Goal: Task Accomplishment & Management: Manage account settings

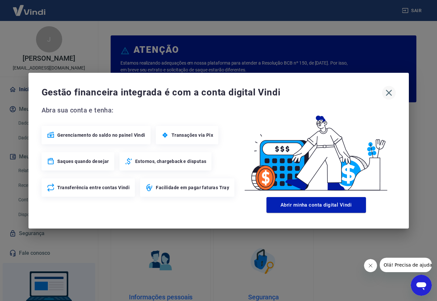
click at [388, 95] on icon "button" at bounding box center [389, 92] width 10 height 10
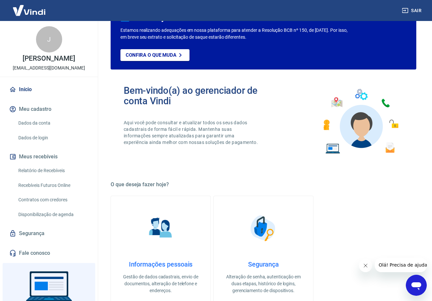
click at [67, 169] on link "Relatório de Recebíveis" at bounding box center [53, 170] width 74 height 13
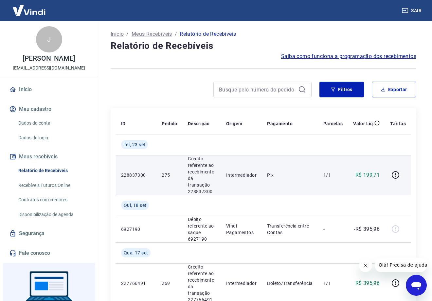
scroll to position [65, 0]
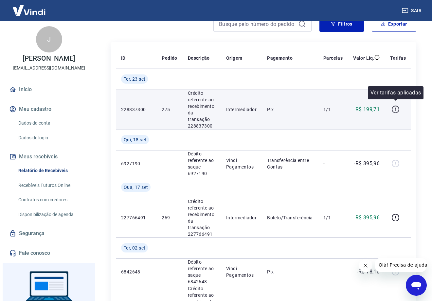
click at [394, 107] on icon "button" at bounding box center [396, 109] width 8 height 8
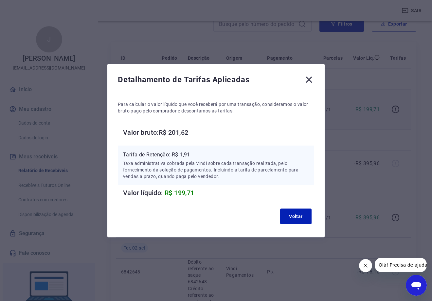
scroll to position [98, 0]
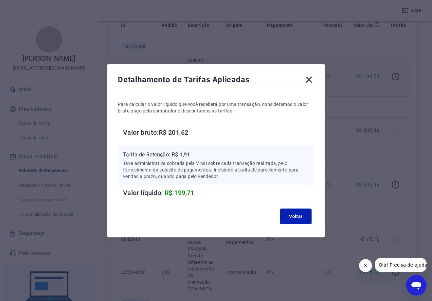
click at [307, 82] on icon at bounding box center [309, 79] width 10 height 10
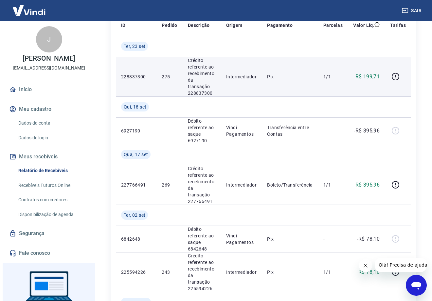
click at [63, 187] on link "Recebíveis Futuros Online" at bounding box center [53, 184] width 74 height 13
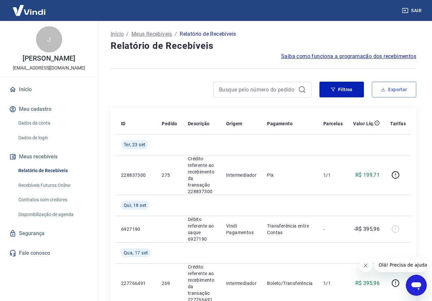
click at [384, 94] on button "Exportar" at bounding box center [394, 90] width 45 height 16
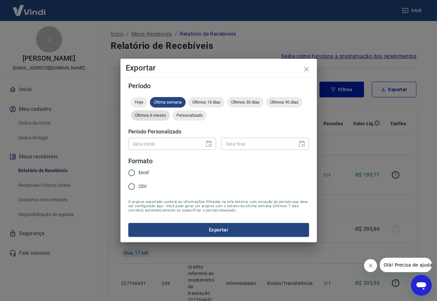
click at [151, 115] on span "Últimos 6 meses" at bounding box center [150, 115] width 39 height 5
click at [133, 174] on input "Excel" at bounding box center [132, 173] width 14 height 14
radio input "true"
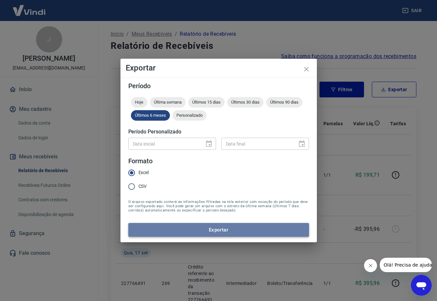
click at [211, 231] on button "Exportar" at bounding box center [218, 230] width 181 height 14
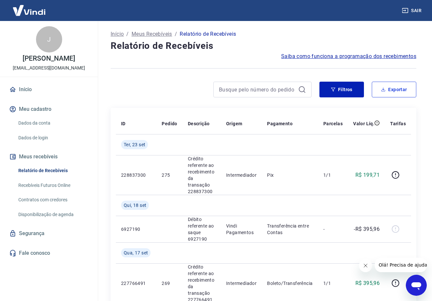
scroll to position [33, 0]
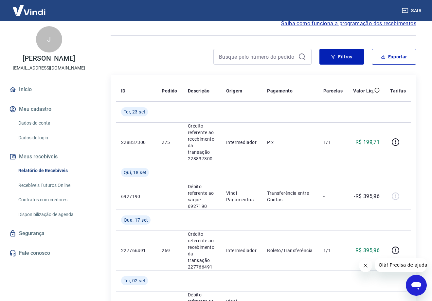
click at [49, 184] on link "Recebíveis Futuros Online" at bounding box center [53, 184] width 74 height 13
